Goal: Task Accomplishment & Management: Manage account settings

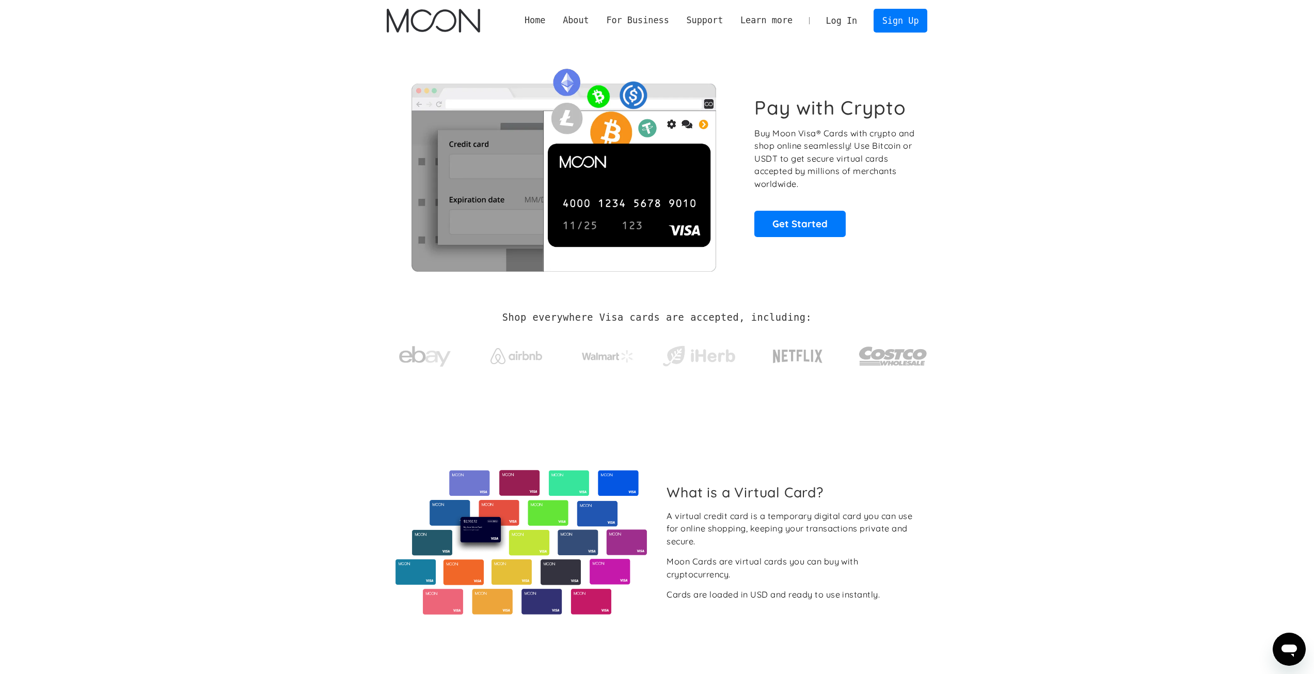
click at [637, 19] on link "Log In" at bounding box center [841, 20] width 49 height 23
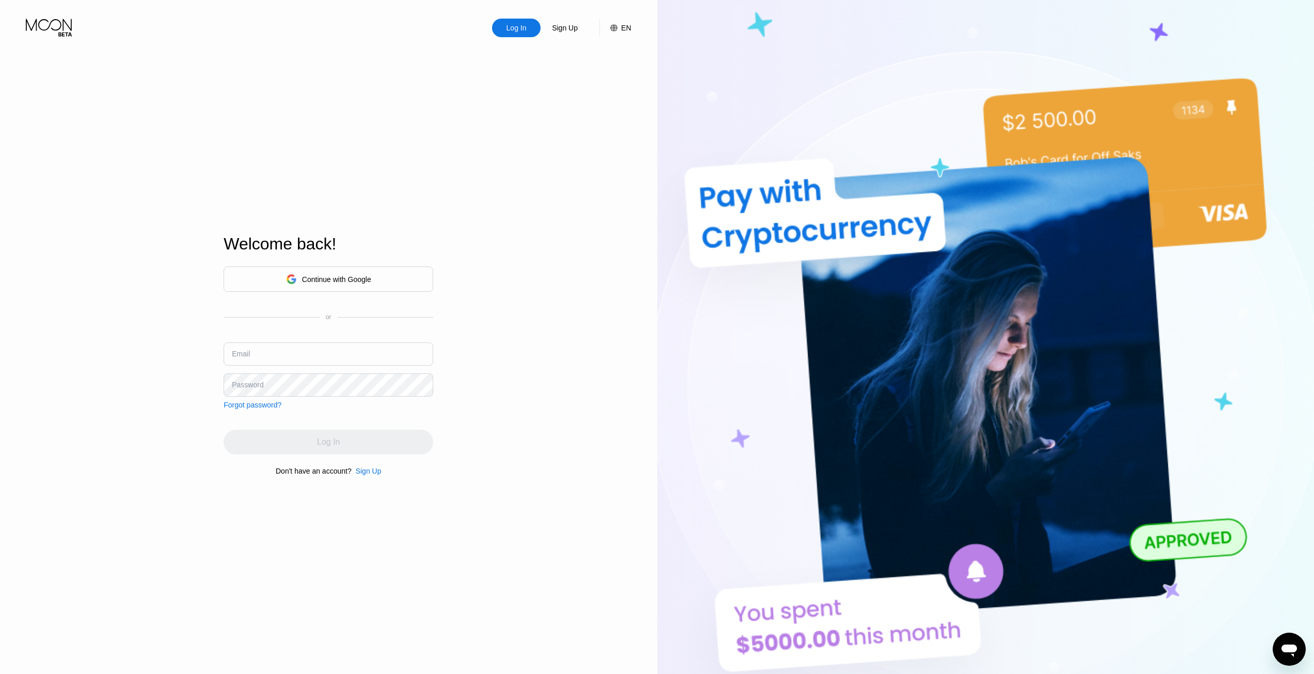
click at [367, 285] on div "Continue with Google" at bounding box center [328, 279] width 85 height 16
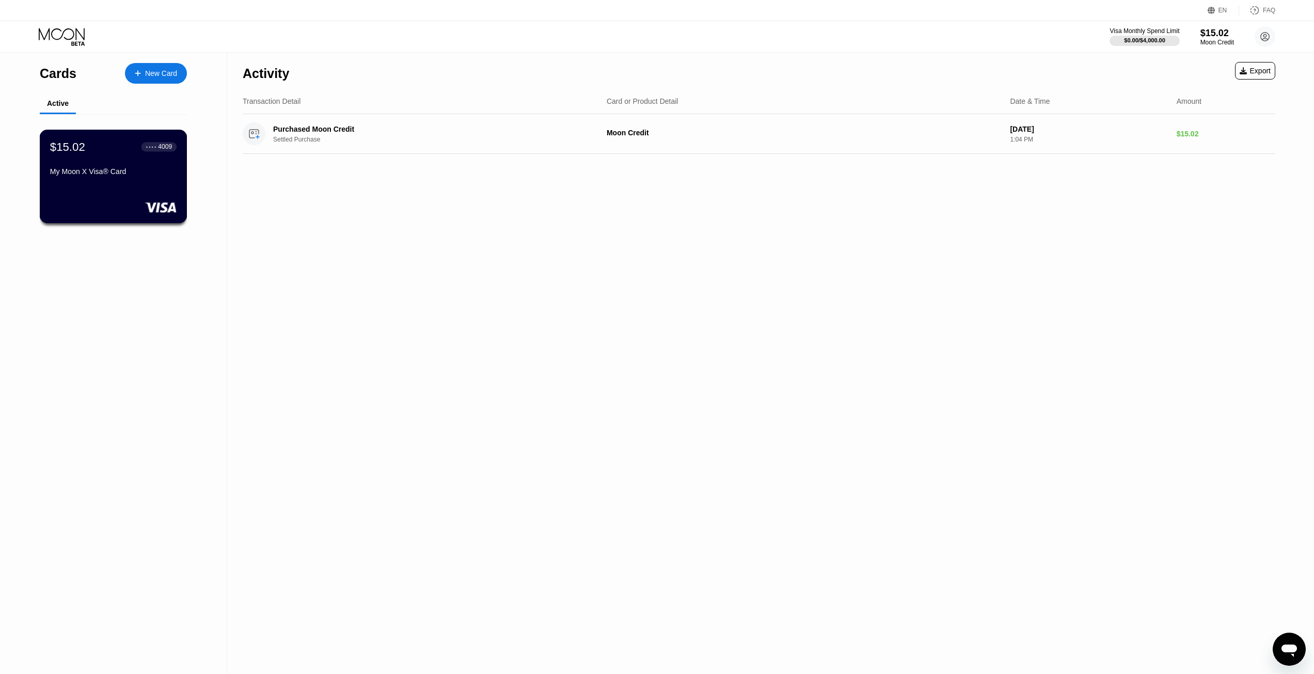
click at [97, 190] on div "$15.02 ● ● ● ● 4009 My Moon X Visa® Card" at bounding box center [114, 176] width 148 height 93
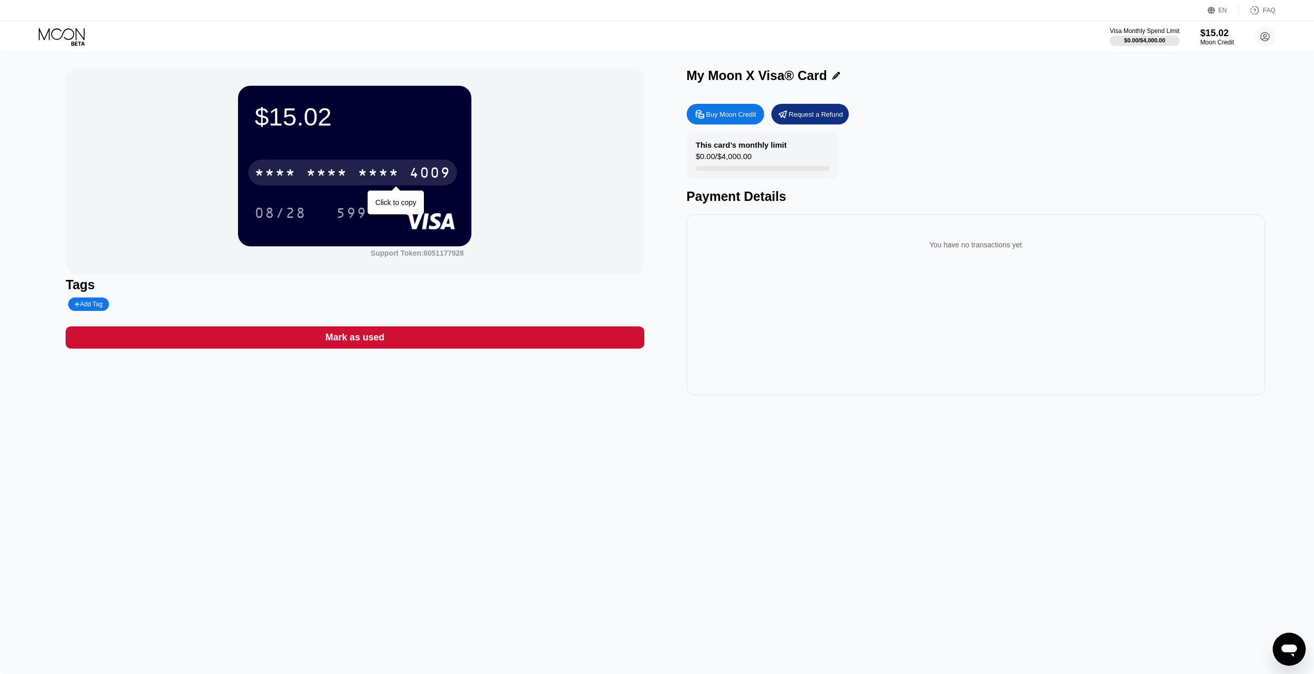
click at [315, 168] on div "* * * *" at bounding box center [326, 174] width 41 height 17
click at [367, 166] on div "4513 6500 2888 4009" at bounding box center [352, 173] width 209 height 26
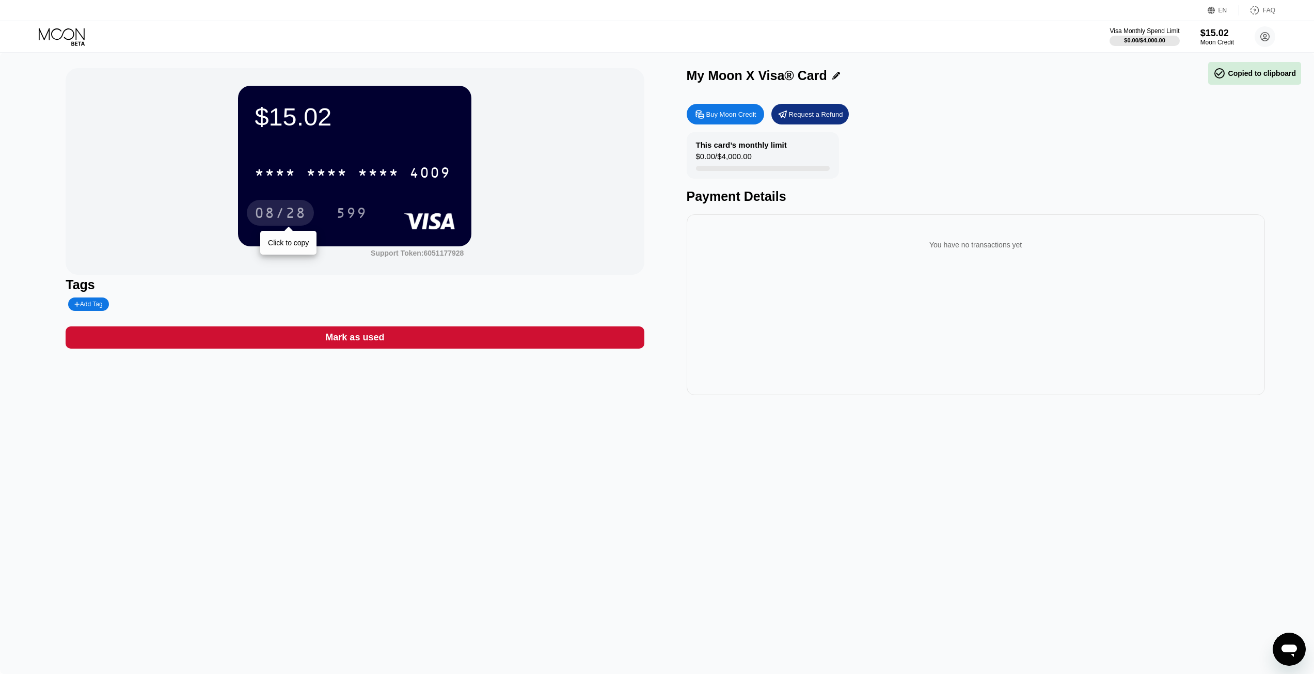
click at [295, 211] on div "08/28" at bounding box center [281, 214] width 52 height 17
click at [366, 218] on div "599" at bounding box center [351, 214] width 31 height 17
